Goal: Task Accomplishment & Management: Manage account settings

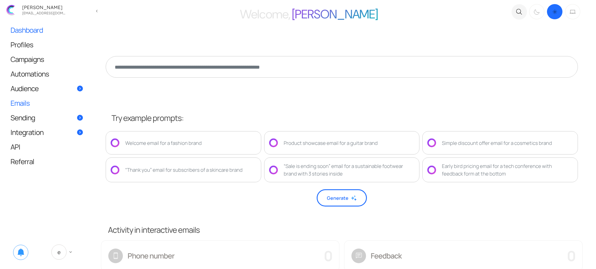
click at [23, 101] on span "Emails" at bounding box center [20, 103] width 19 height 6
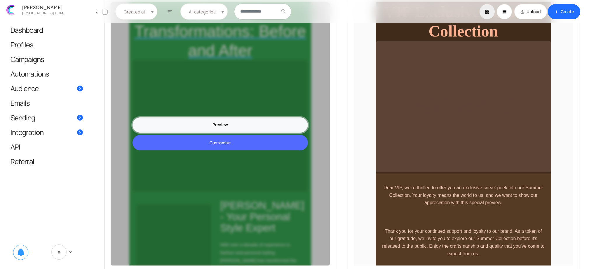
click at [224, 123] on link "Preview" at bounding box center [220, 124] width 175 height 15
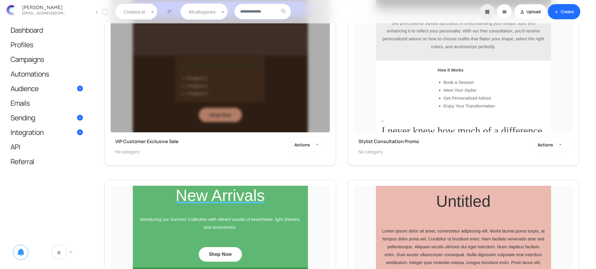
scroll to position [1099, 0]
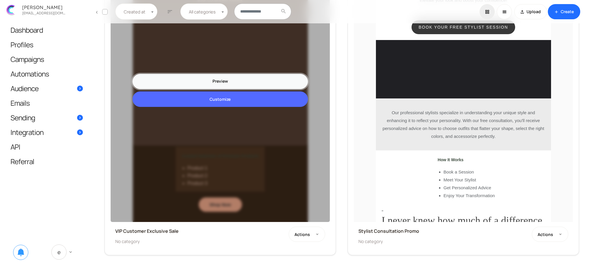
click at [223, 83] on link "Preview" at bounding box center [220, 81] width 175 height 15
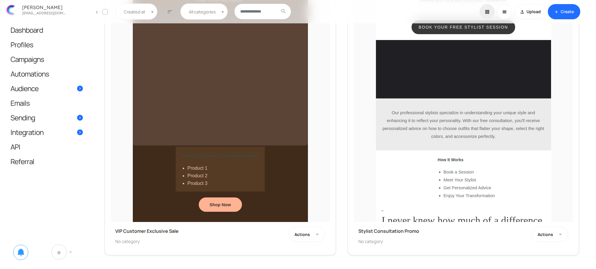
click at [68, 249] on span "keyboard_arrow_down" at bounding box center [70, 251] width 5 height 5
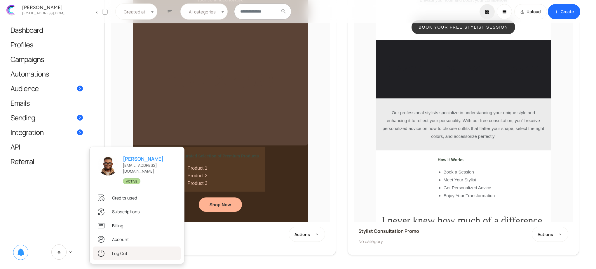
click at [119, 254] on link ".st0{fill:#333333;} Log Out" at bounding box center [137, 253] width 88 height 14
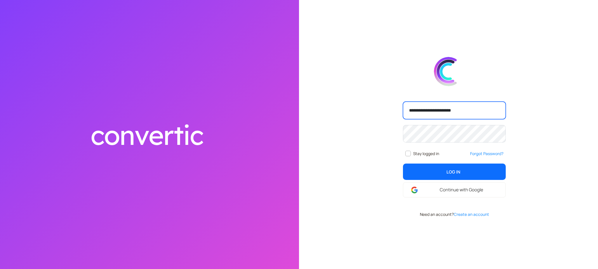
click at [470, 106] on input "**********" at bounding box center [454, 111] width 103 height 18
type input "**********"
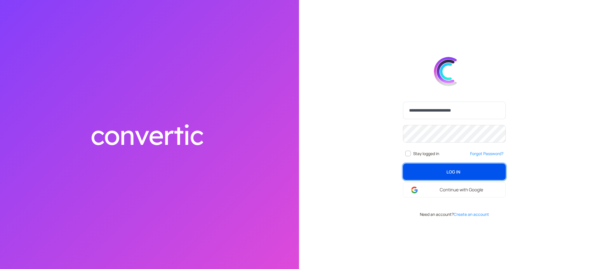
click at [448, 178] on button "Log In login" at bounding box center [454, 172] width 103 height 16
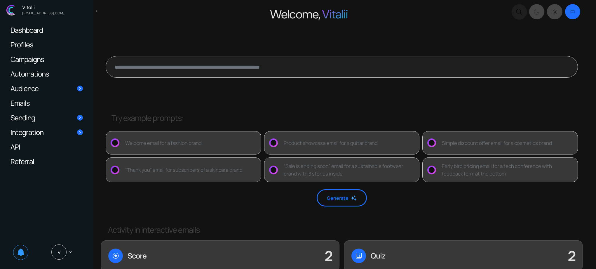
click at [41, 105] on link "Emails" at bounding box center [47, 103] width 84 height 14
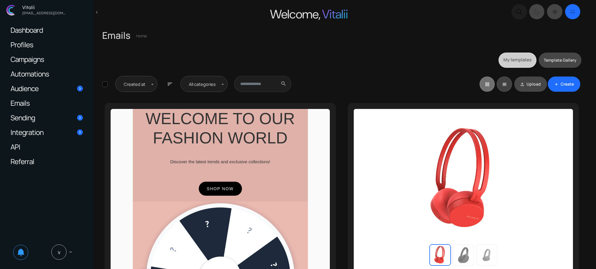
click at [524, 61] on link "My templates" at bounding box center [518, 60] width 38 height 15
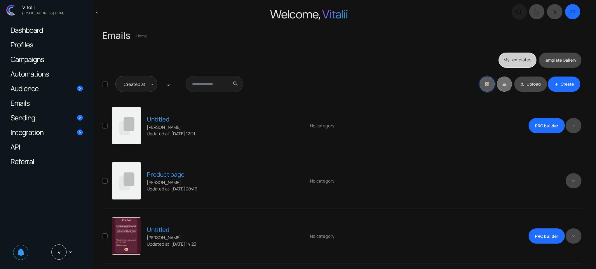
click at [486, 84] on span "grid_view" at bounding box center [487, 84] width 5 height 6
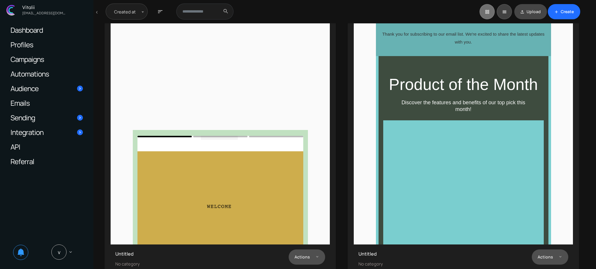
scroll to position [1423, 0]
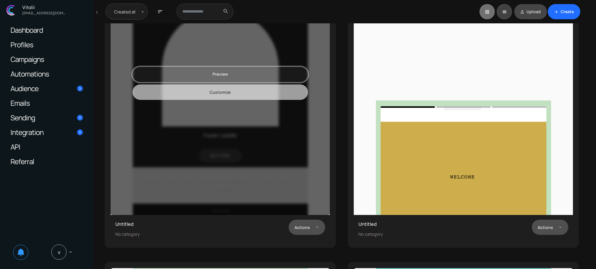
click at [220, 76] on link "Preview" at bounding box center [220, 74] width 175 height 15
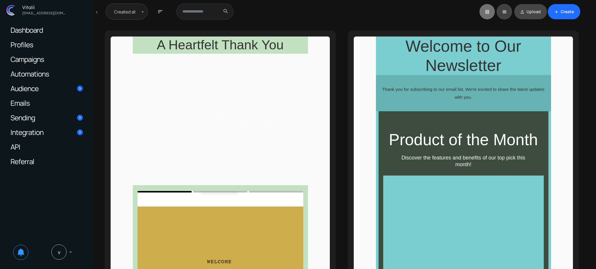
scroll to position [1488, 0]
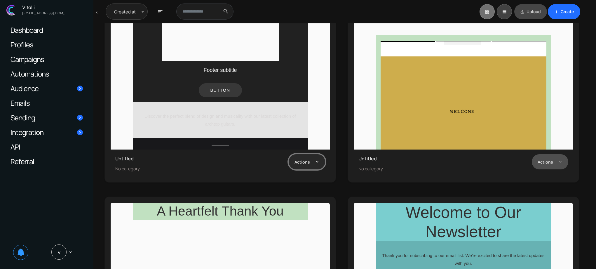
click at [322, 160] on button "Actions" at bounding box center [307, 161] width 36 height 15
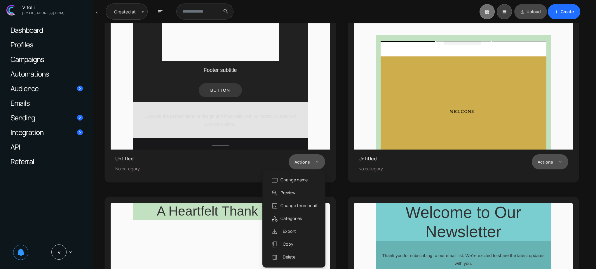
click at [337, 160] on div "Preview Customize Untitled subtitles" at bounding box center [220, 34] width 243 height 309
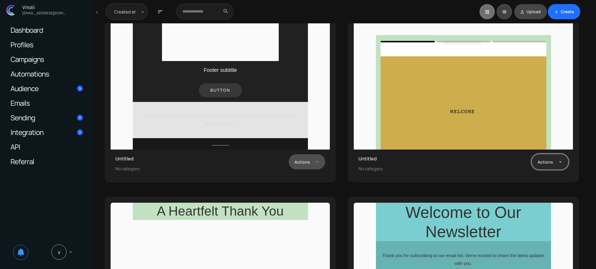
click at [561, 162] on button "Actions" at bounding box center [550, 161] width 36 height 15
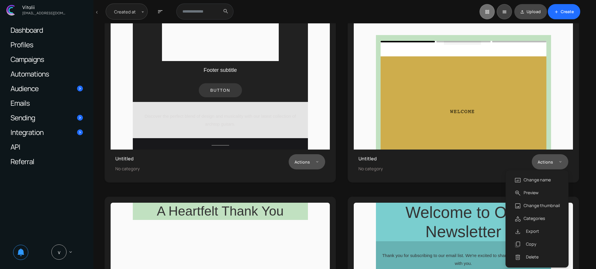
click at [341, 160] on div "Preview Customize Untitled subtitles" at bounding box center [220, 34] width 243 height 309
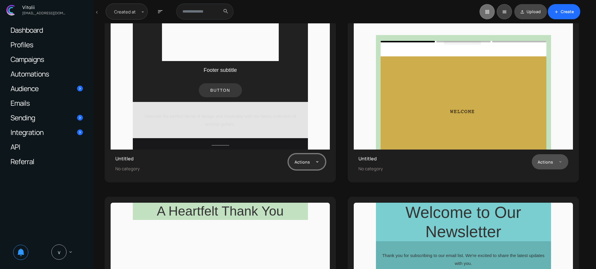
click at [314, 159] on button "Actions" at bounding box center [307, 161] width 36 height 15
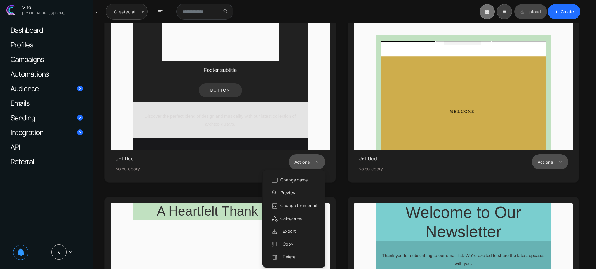
click at [344, 160] on div "Preview Customize Untitled subtitles" at bounding box center [463, 34] width 243 height 309
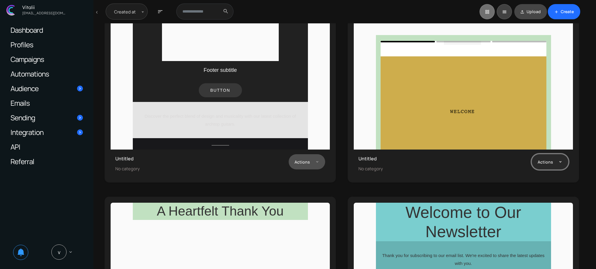
click at [560, 160] on button "Actions" at bounding box center [550, 161] width 36 height 15
